Goal: Navigation & Orientation: Find specific page/section

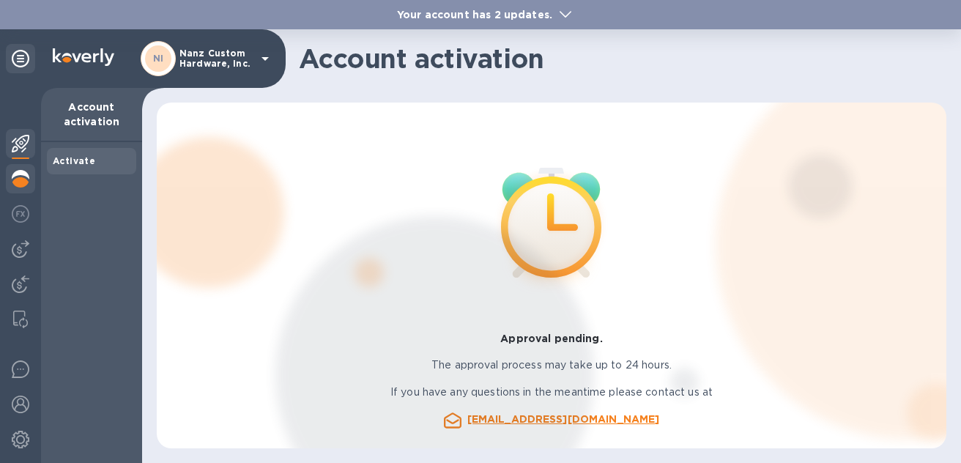
click at [18, 185] on img at bounding box center [21, 179] width 18 height 18
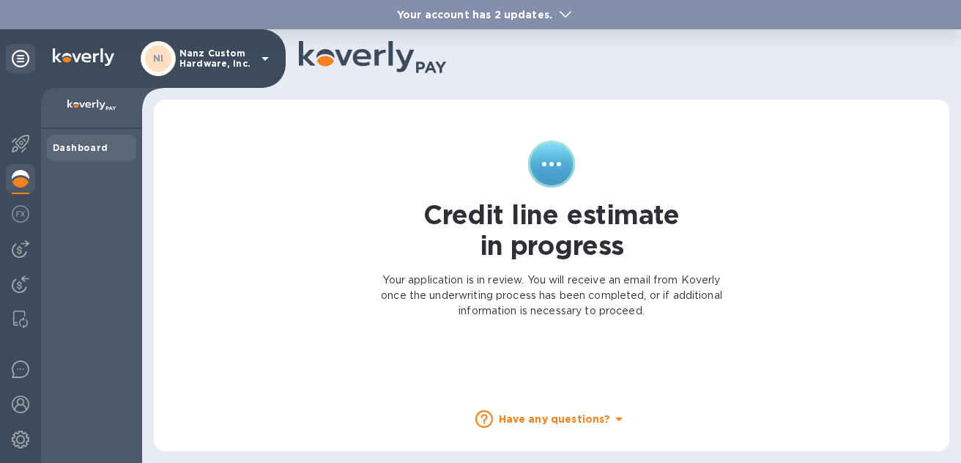
click at [91, 133] on div "Dashboard" at bounding box center [91, 296] width 101 height 334
click at [91, 146] on b "Dashboard" at bounding box center [81, 147] width 56 height 11
click at [204, 62] on p "Nanz Custom Hardware, Inc." at bounding box center [215, 58] width 73 height 21
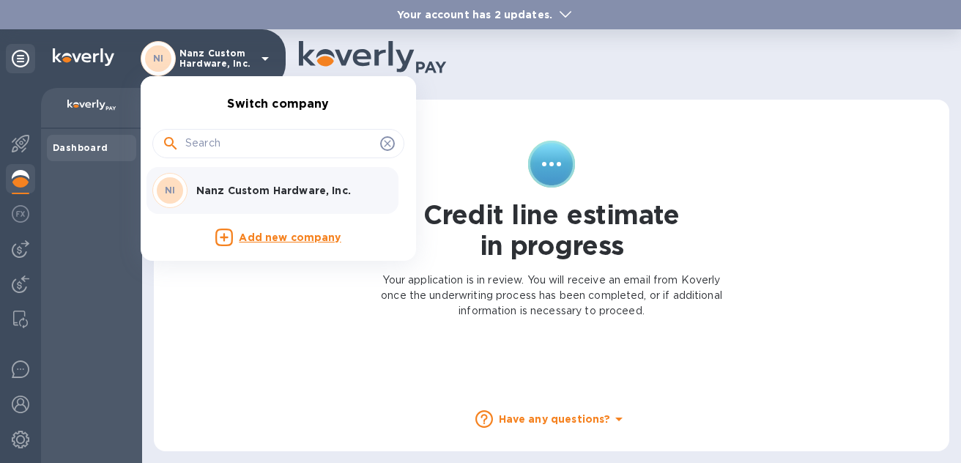
click at [393, 147] on span at bounding box center [387, 143] width 15 height 15
